Goal: Information Seeking & Learning: Learn about a topic

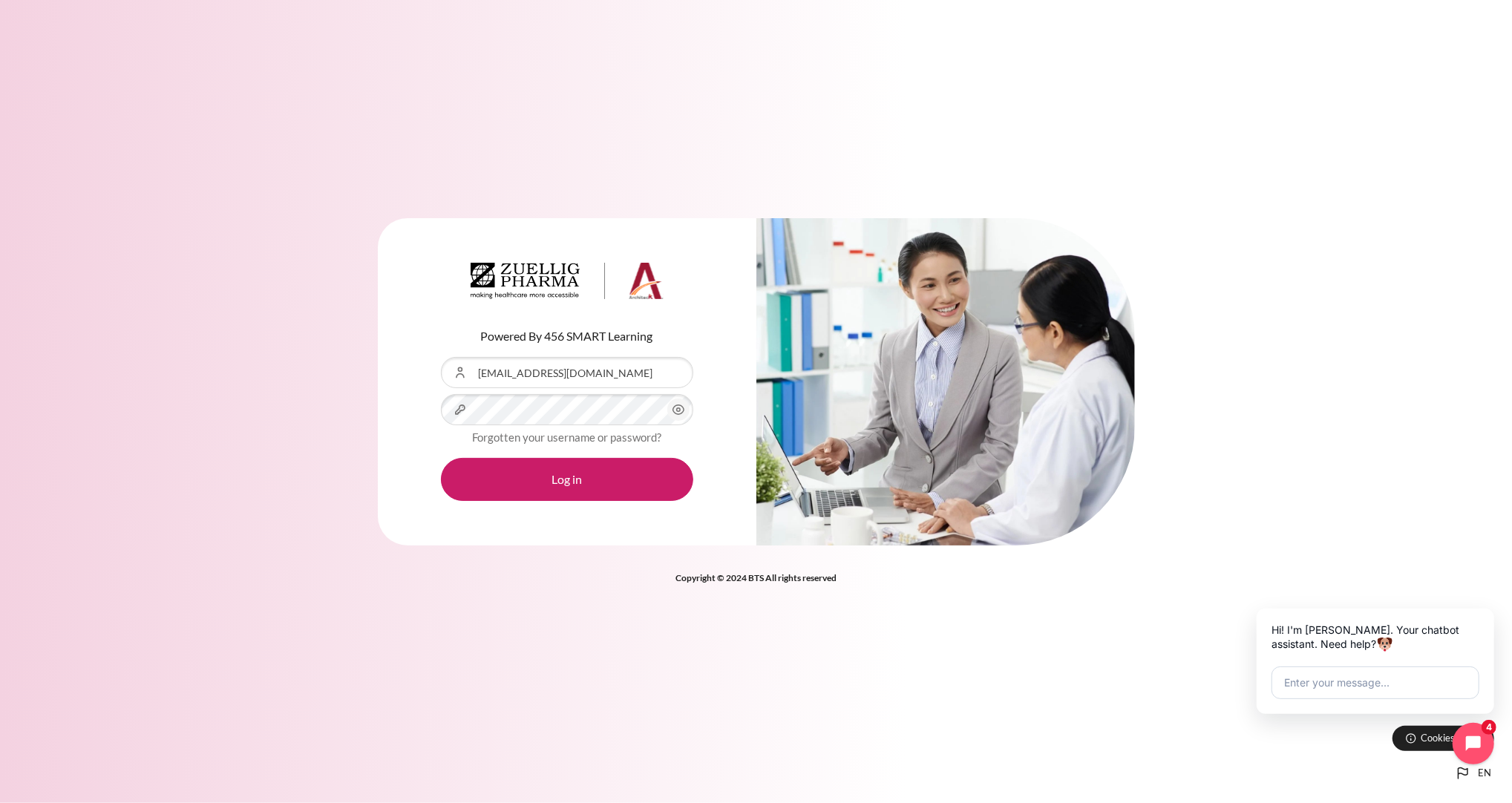
click at [680, 414] on icon "Content" at bounding box center [677, 410] width 11 height 9
click at [602, 483] on button "Log in" at bounding box center [567, 480] width 252 height 43
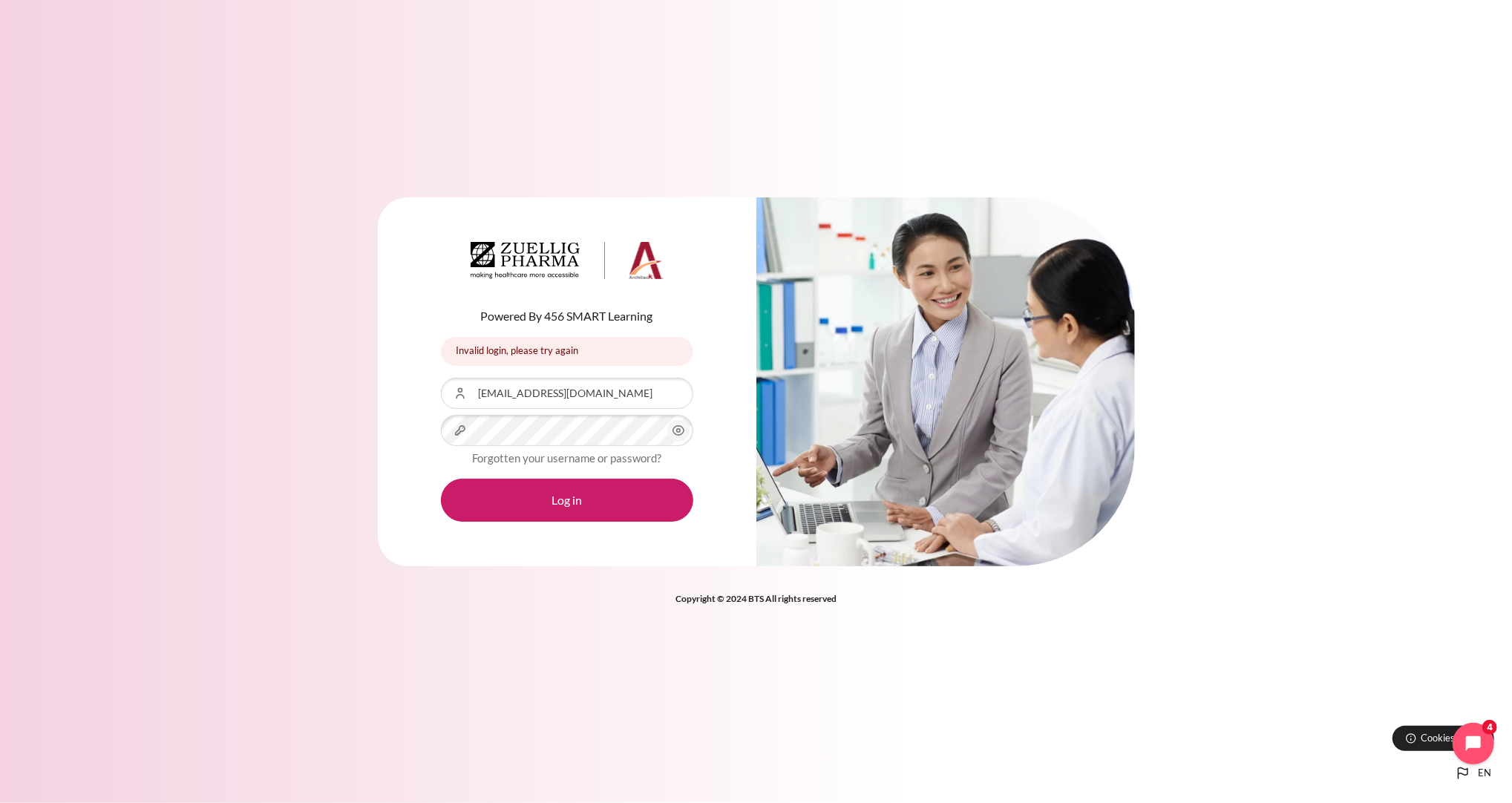
click at [672, 424] on icon "Content" at bounding box center [678, 430] width 18 height 18
click at [540, 471] on form "Username or Email Address llkhoo@zuelligpharma.com Password Forgotten your user…" at bounding box center [567, 449] width 252 height 144
click at [555, 501] on button "Log in" at bounding box center [567, 500] width 252 height 43
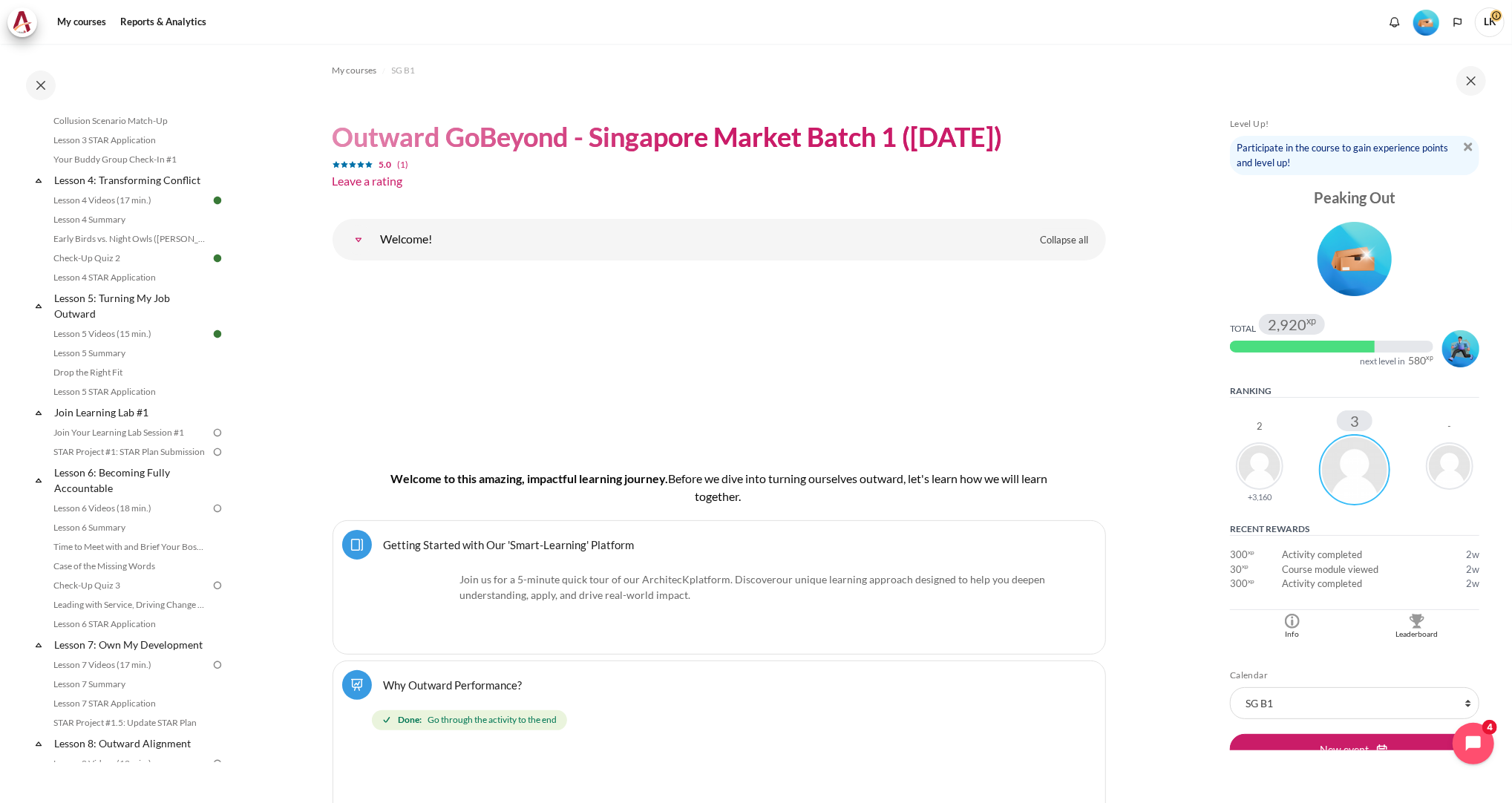
scroll to position [494, 0]
click at [120, 502] on link "Lesson 6: Becoming Fully Accountable" at bounding box center [131, 484] width 159 height 35
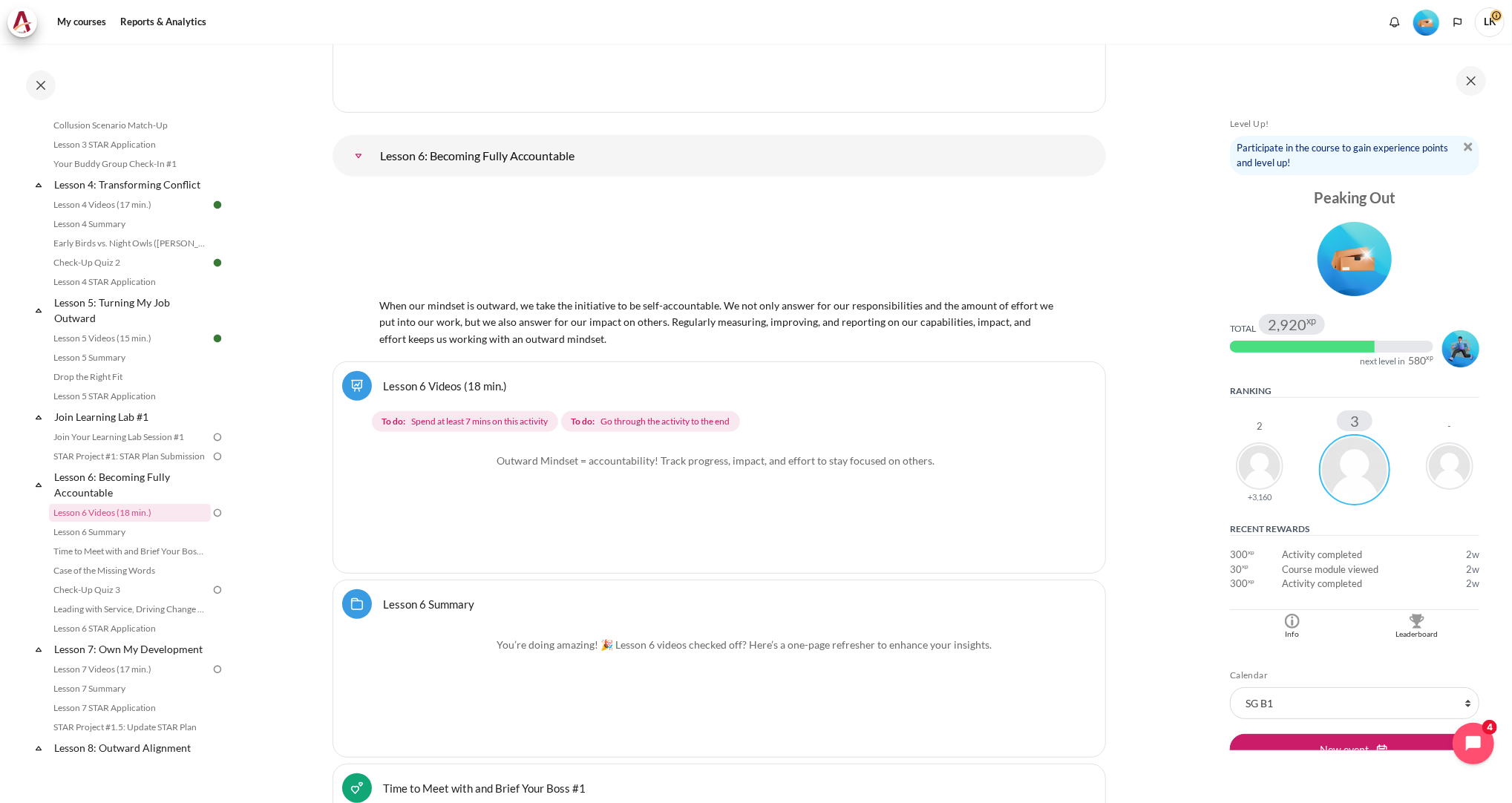
click at [456, 379] on link "Lesson 6 Videos (18 min.)" at bounding box center [446, 386] width 124 height 14
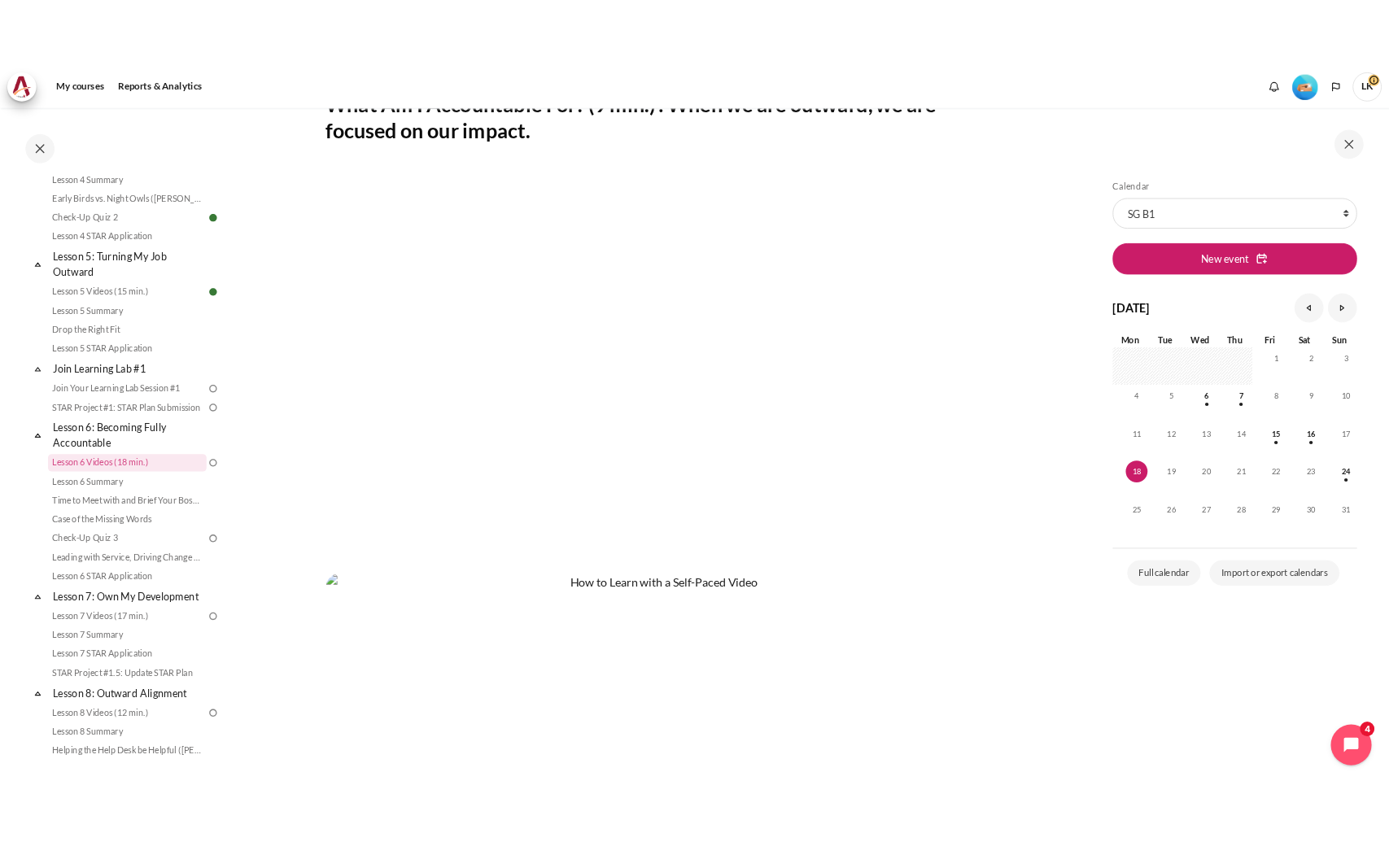
scroll to position [325, 0]
